Goal: Task Accomplishment & Management: Use online tool/utility

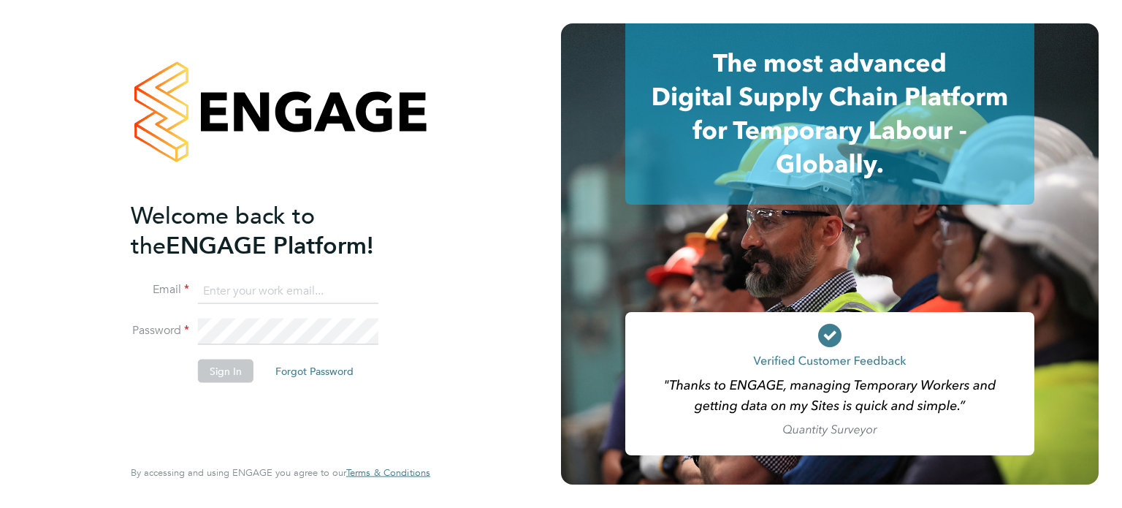
type input "samuel.clacker@uk.g4s.com"
click at [234, 372] on button "Sign In" at bounding box center [226, 370] width 56 height 23
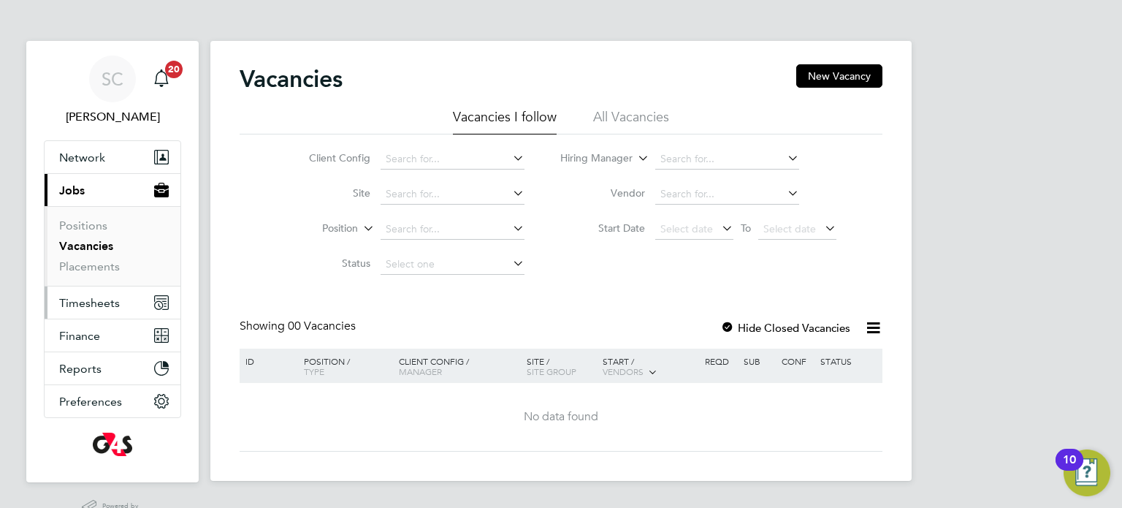
click at [72, 300] on span "Timesheets" at bounding box center [89, 303] width 61 height 14
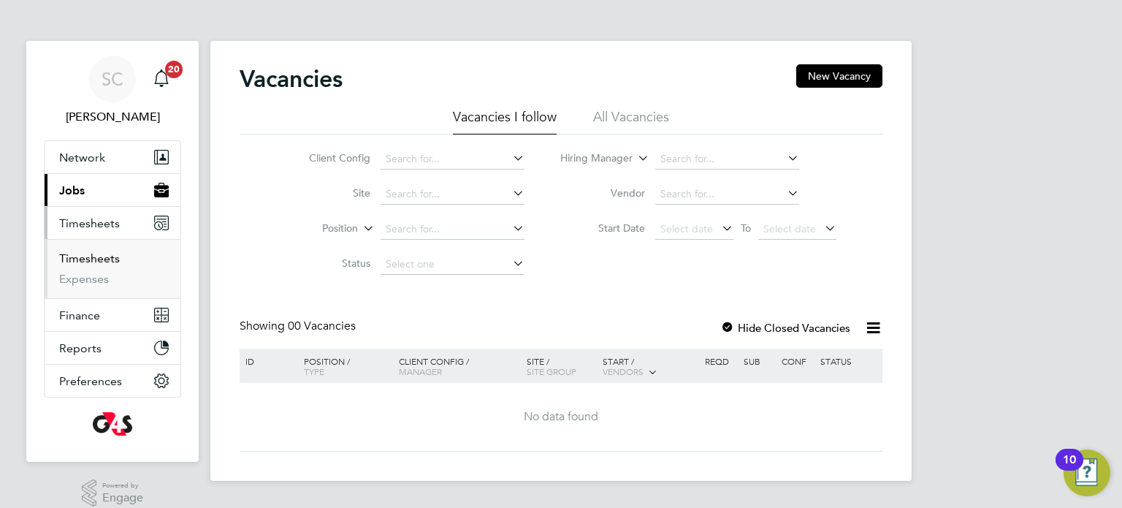
click at [97, 253] on link "Timesheets" at bounding box center [89, 258] width 61 height 14
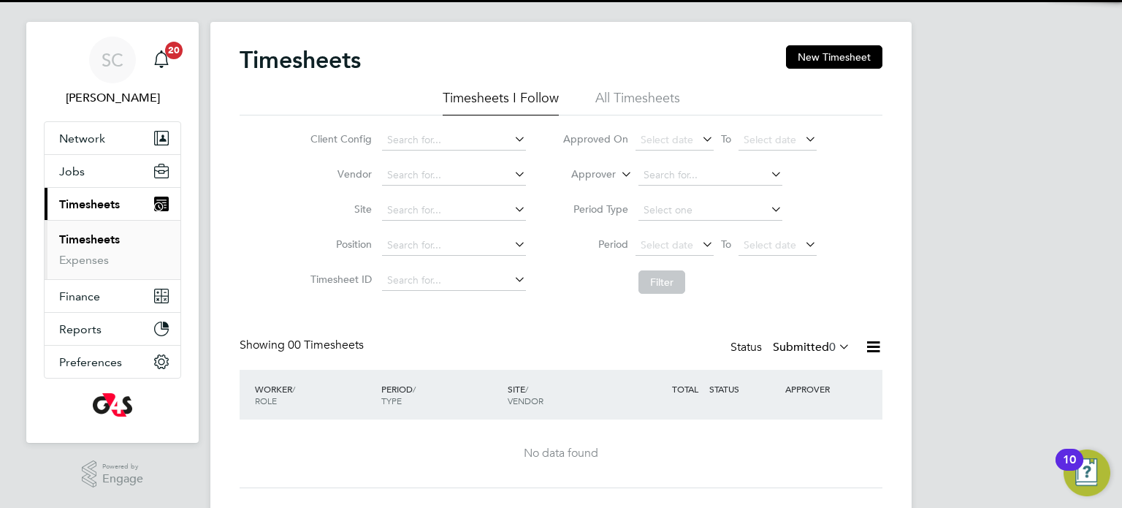
scroll to position [51, 0]
